Goal: Task Accomplishment & Management: Manage account settings

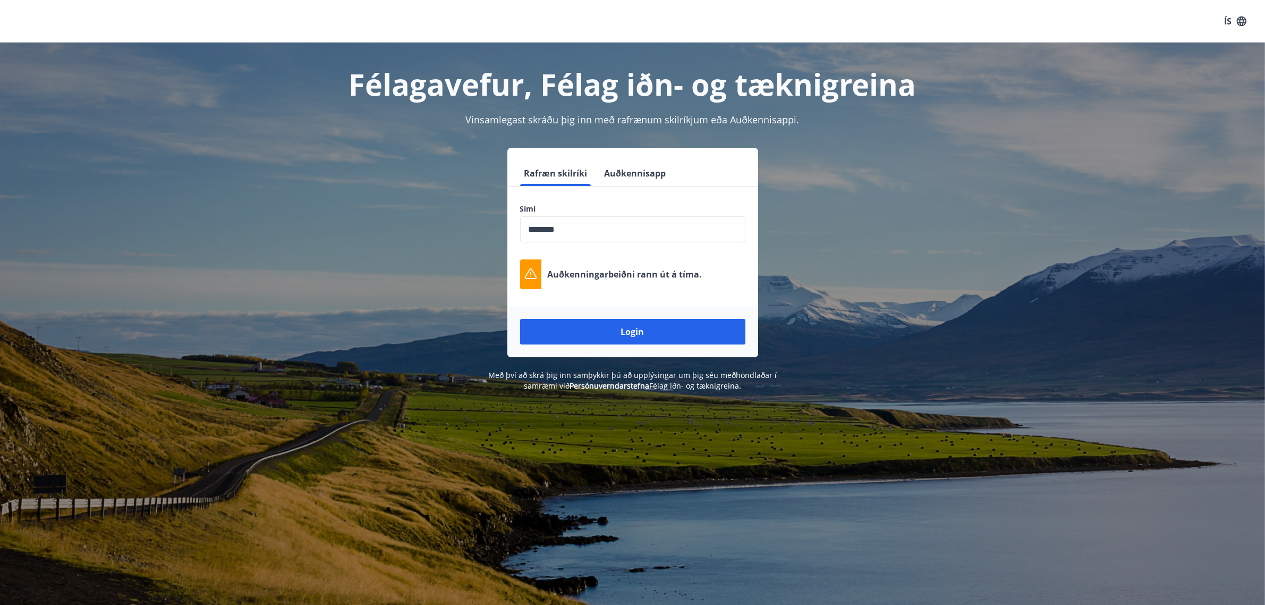
click at [629, 328] on button "Login" at bounding box center [632, 332] width 225 height 26
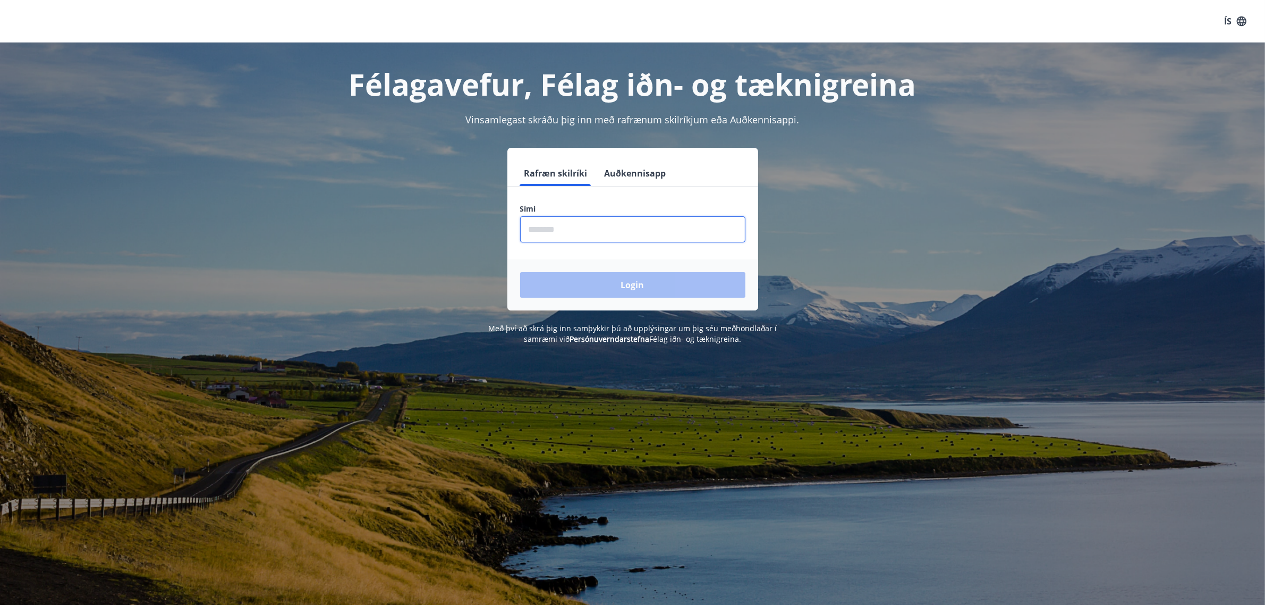
click at [602, 229] on input "phone" at bounding box center [632, 229] width 225 height 26
type input "********"
click at [621, 287] on button "Login" at bounding box center [632, 285] width 225 height 26
